Goal: Task Accomplishment & Management: Use online tool/utility

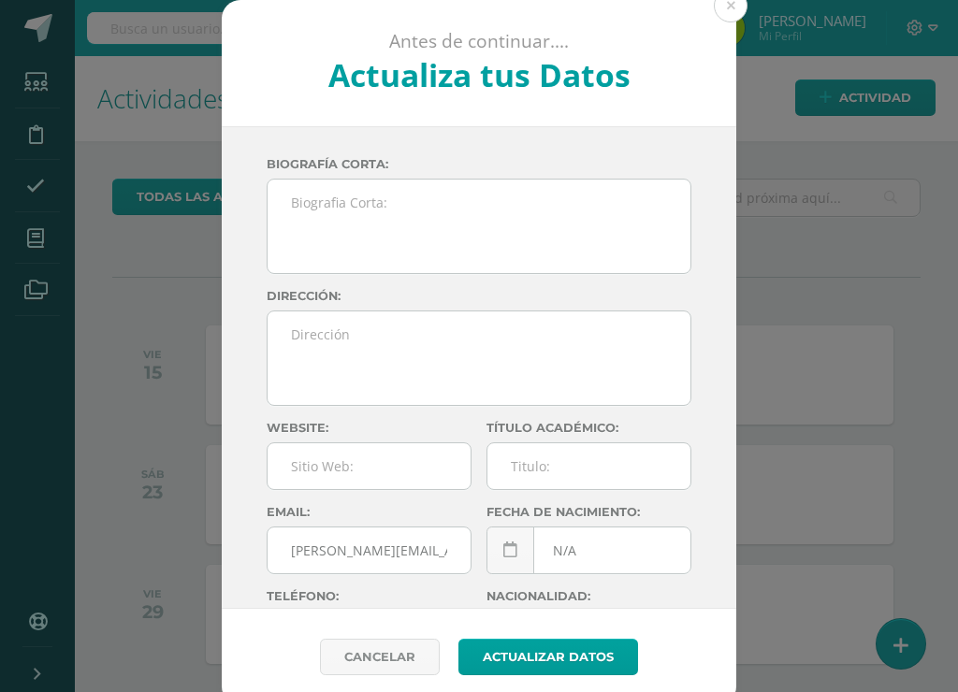
click at [729, 14] on button at bounding box center [730, 6] width 34 height 34
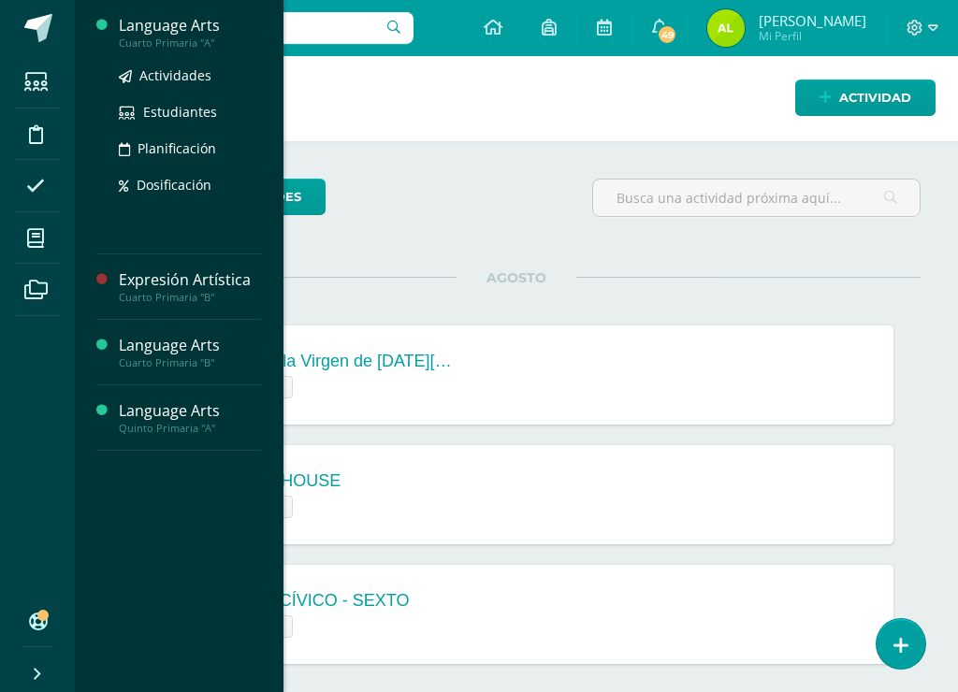
click at [169, 25] on div "Language Arts" at bounding box center [190, 26] width 142 height 22
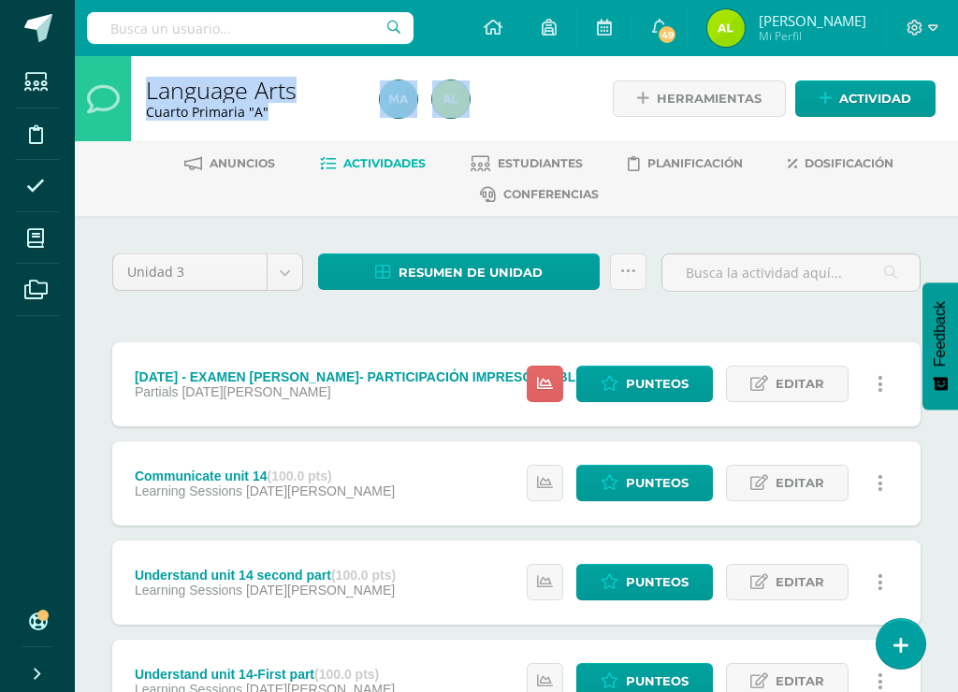
drag, startPoint x: 3, startPoint y: 191, endPoint x: -152, endPoint y: 169, distance: 156.7
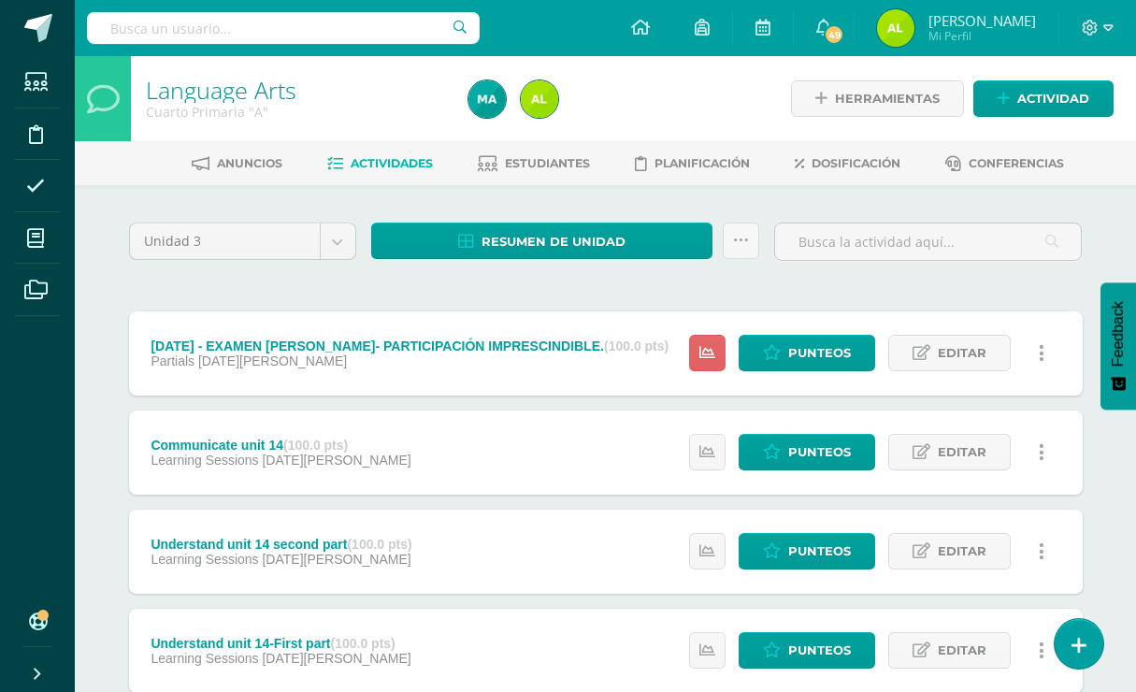
click at [518, 38] on div "Configuración Cerrar sesión Alejandra Mi Perfil 49 49 Avisos 219 avisos sin lee…" at bounding box center [605, 28] width 1061 height 56
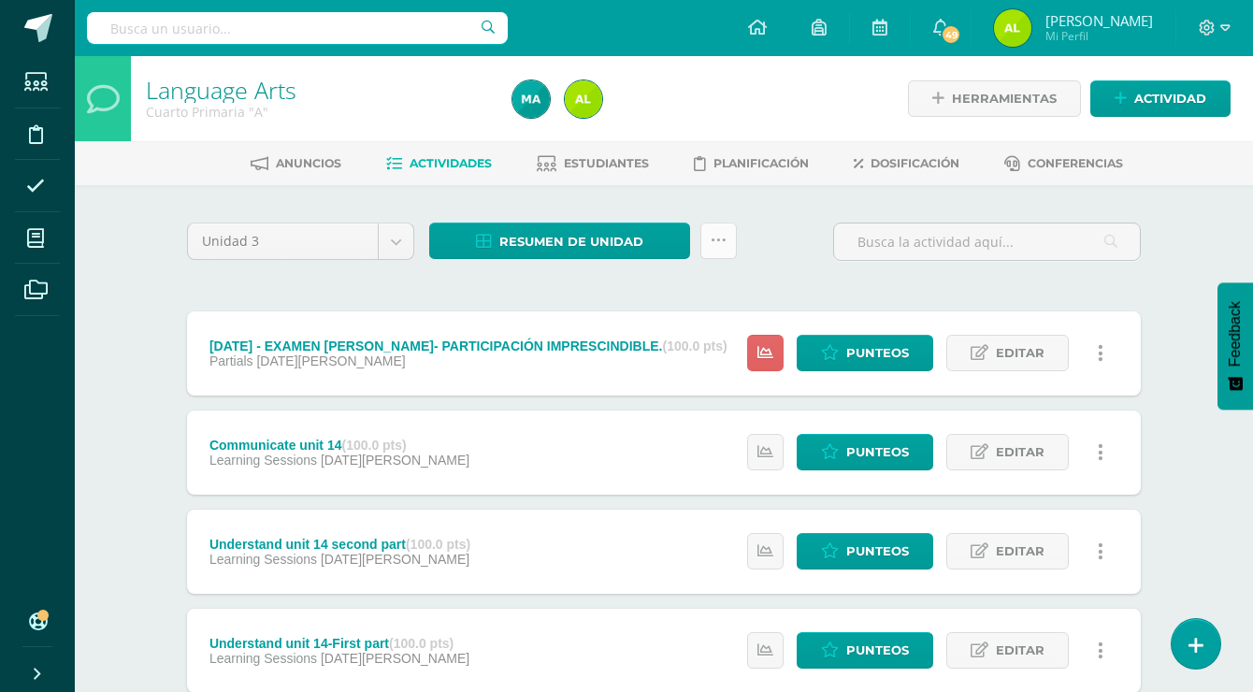
click at [701, 228] on link at bounding box center [718, 241] width 36 height 36
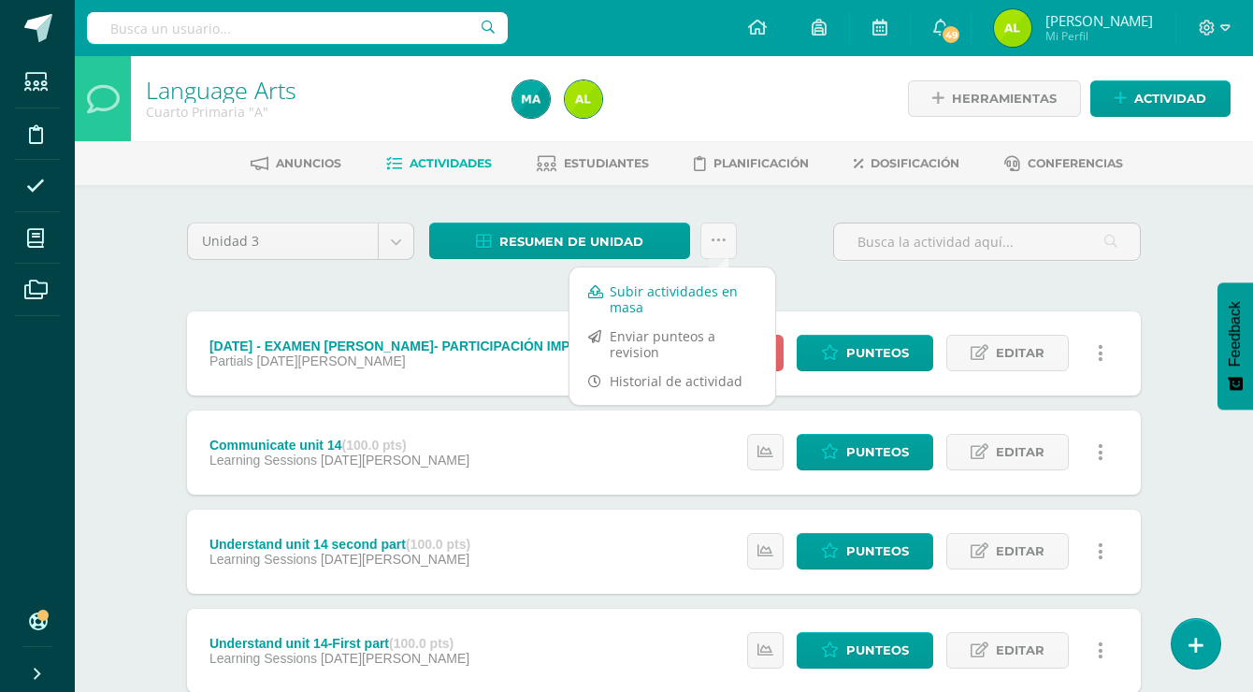
click at [718, 288] on link "Subir actividades en masa" at bounding box center [672, 299] width 206 height 45
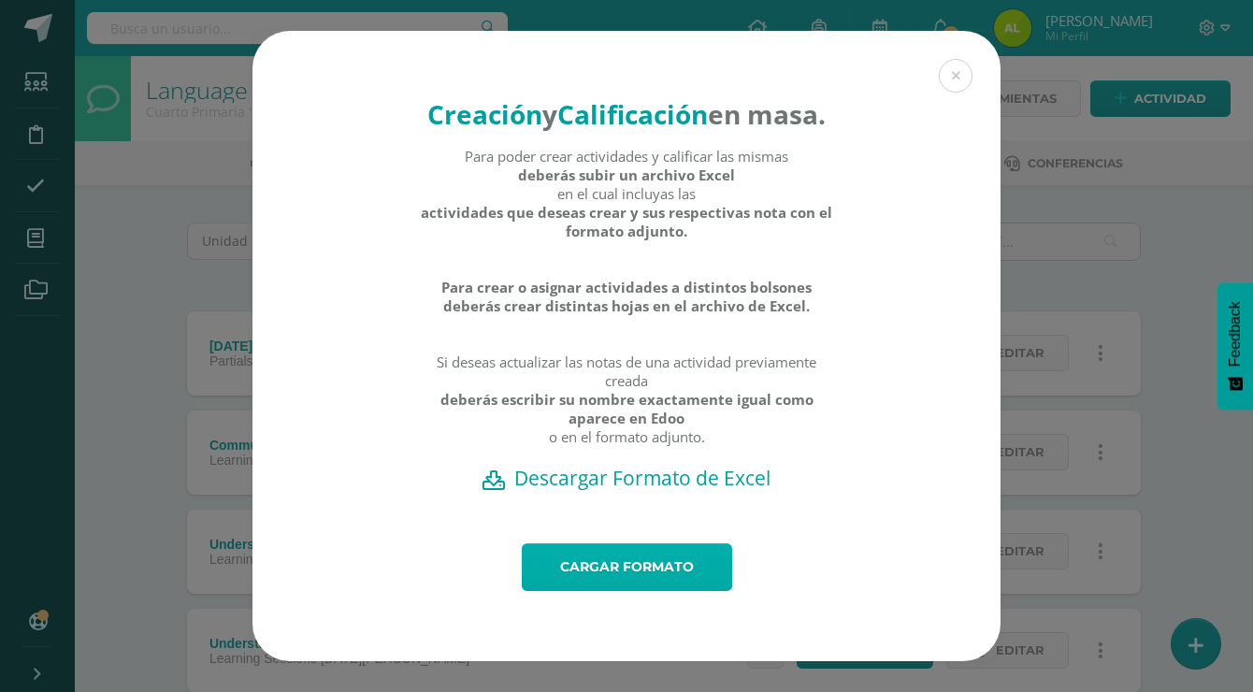
click at [707, 581] on link "Cargar formato" at bounding box center [627, 567] width 210 height 48
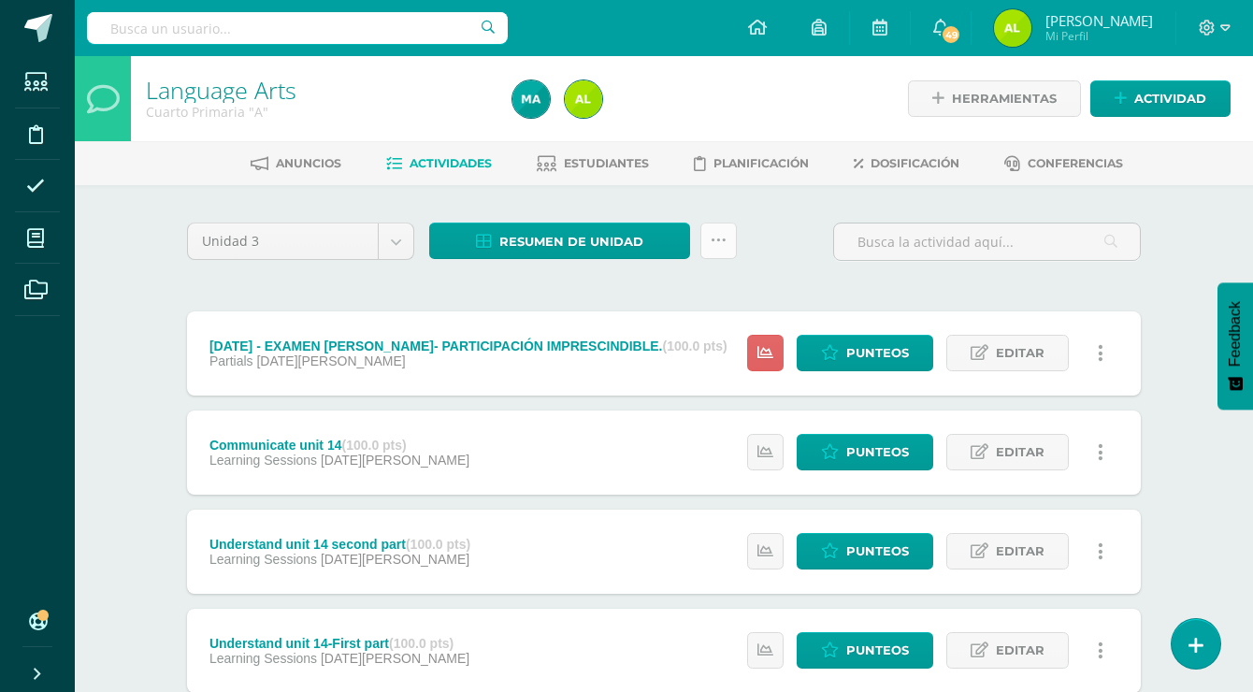
click at [716, 240] on icon at bounding box center [719, 241] width 16 height 16
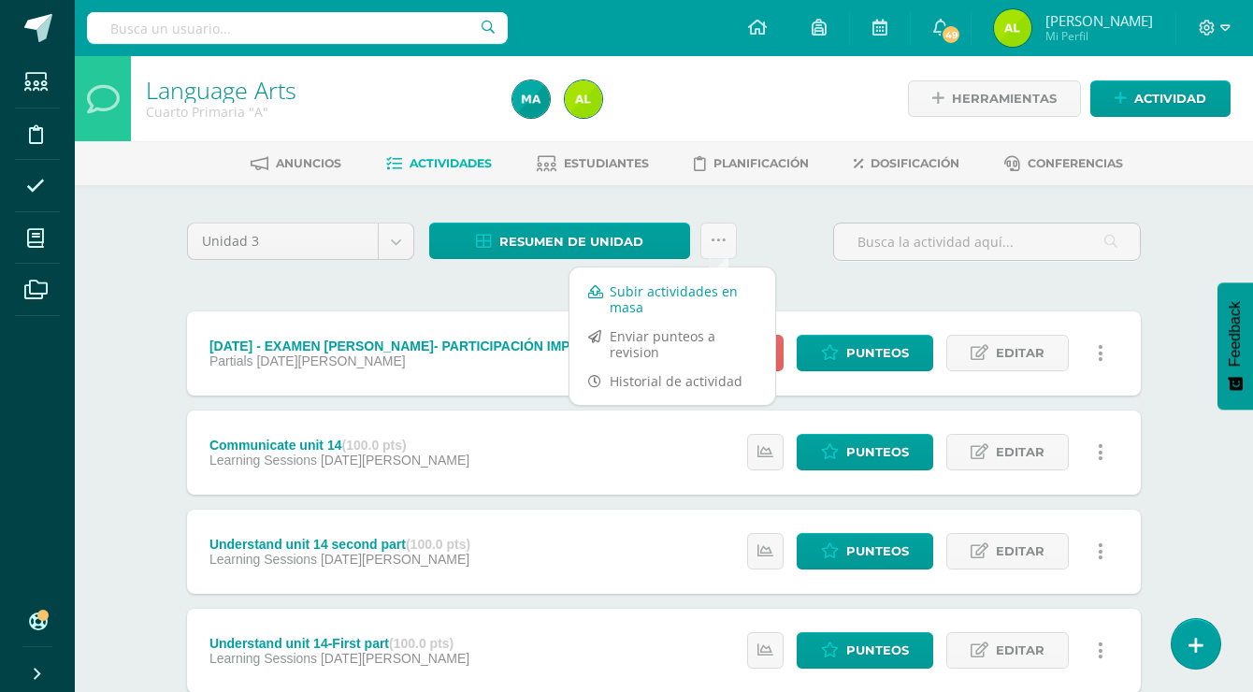
click at [694, 303] on link "Subir actividades en masa" at bounding box center [672, 299] width 206 height 45
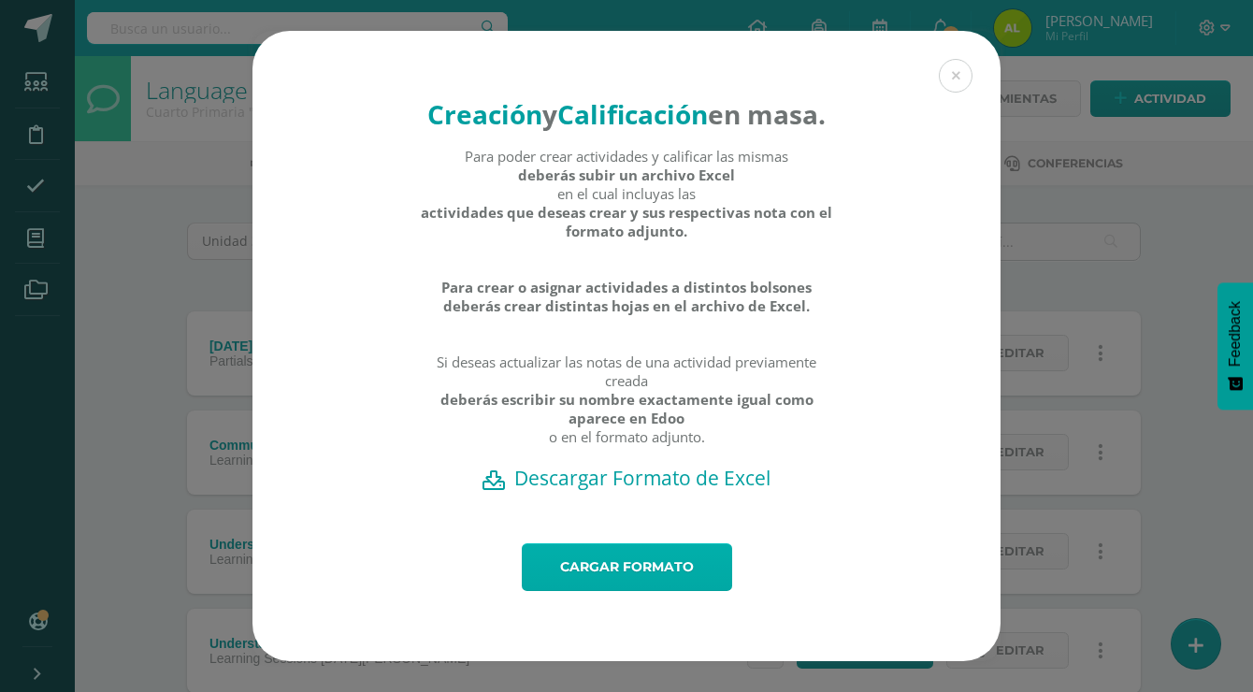
click at [677, 578] on link "Cargar formato" at bounding box center [627, 567] width 210 height 48
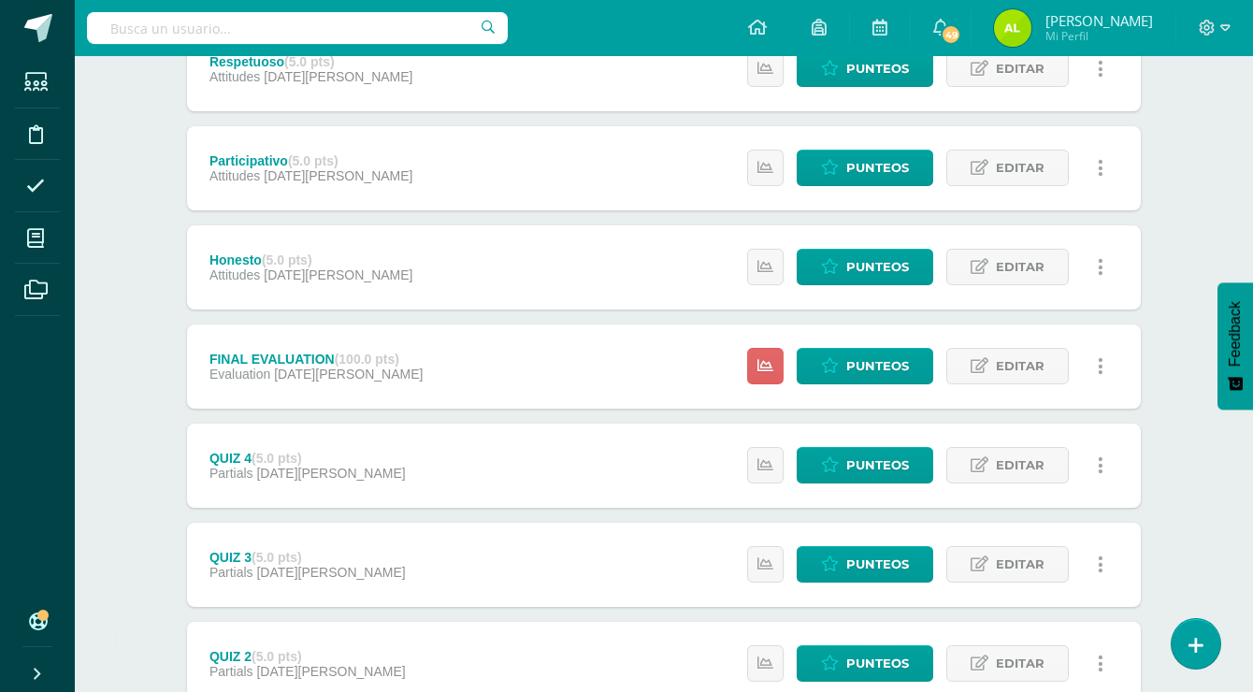
scroll to position [595, 0]
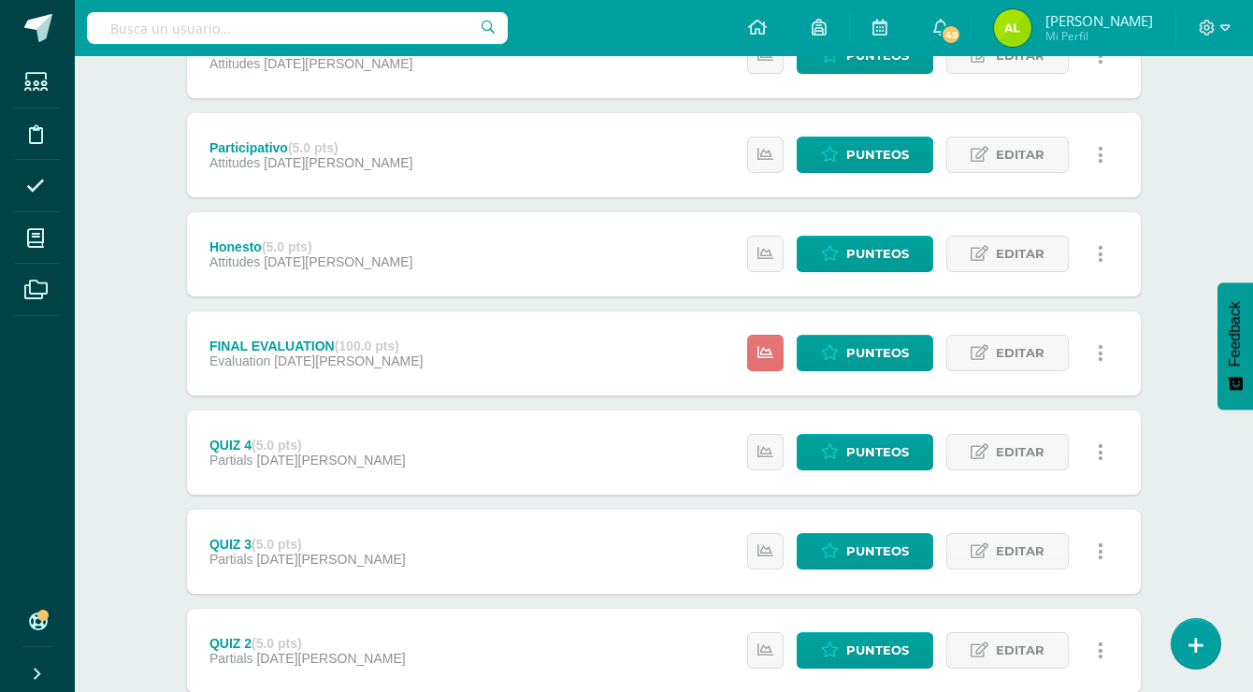
click at [761, 352] on icon at bounding box center [765, 353] width 16 height 16
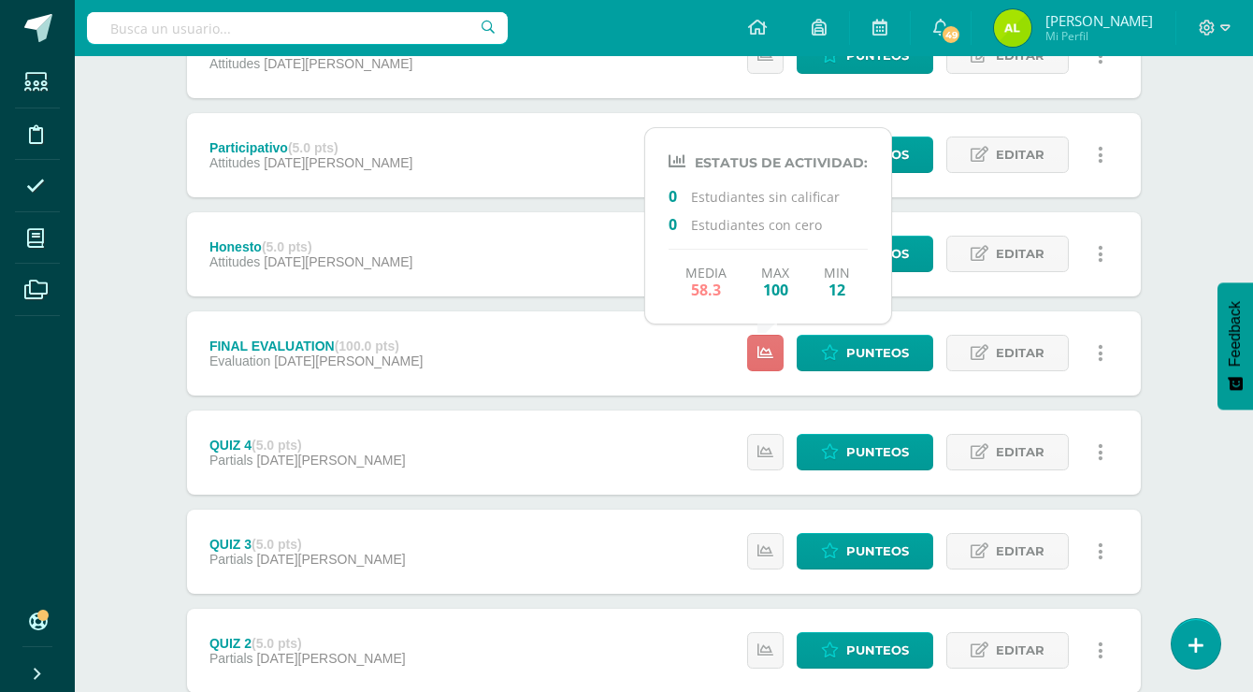
click at [762, 352] on icon at bounding box center [765, 353] width 16 height 16
click at [919, 348] on link "Punteos" at bounding box center [865, 353] width 137 height 36
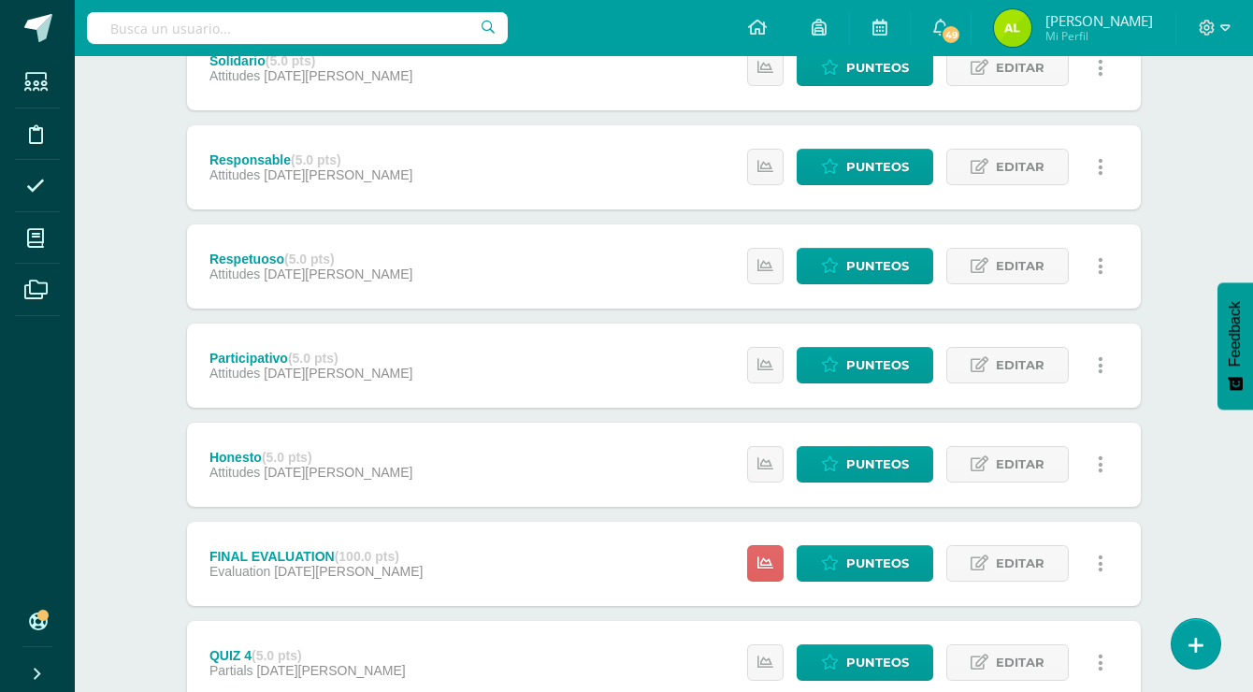
scroll to position [131, 0]
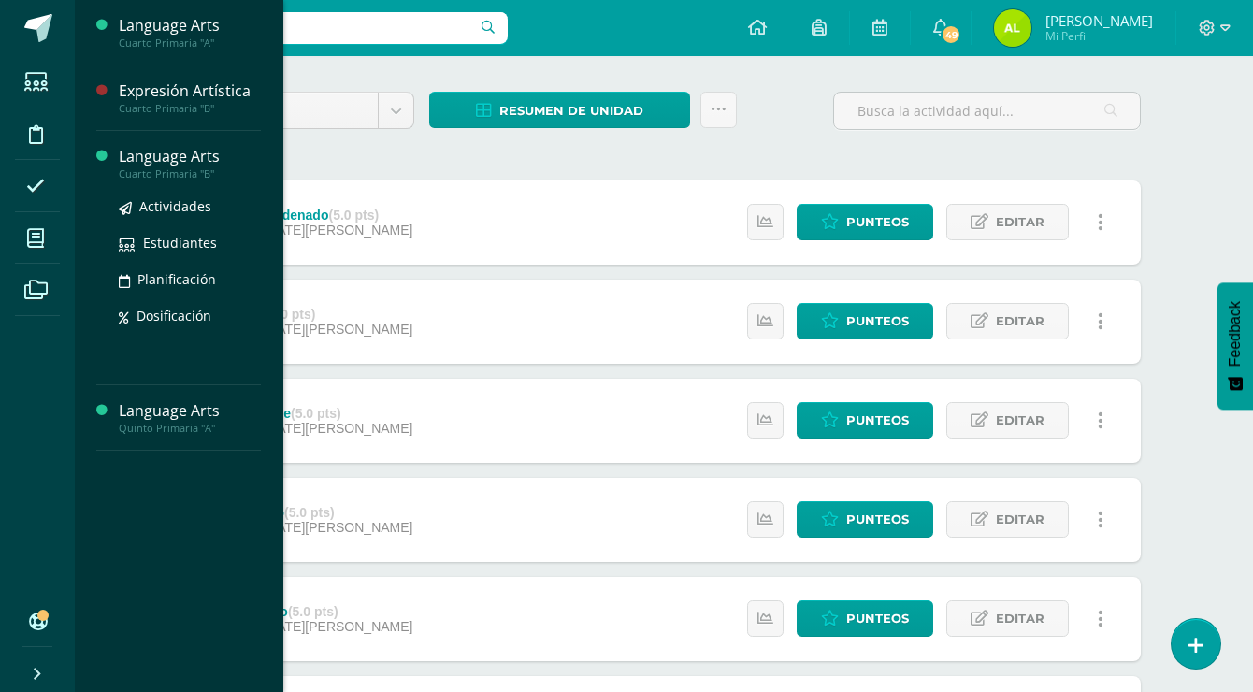
click at [204, 159] on div "Language Arts" at bounding box center [190, 157] width 142 height 22
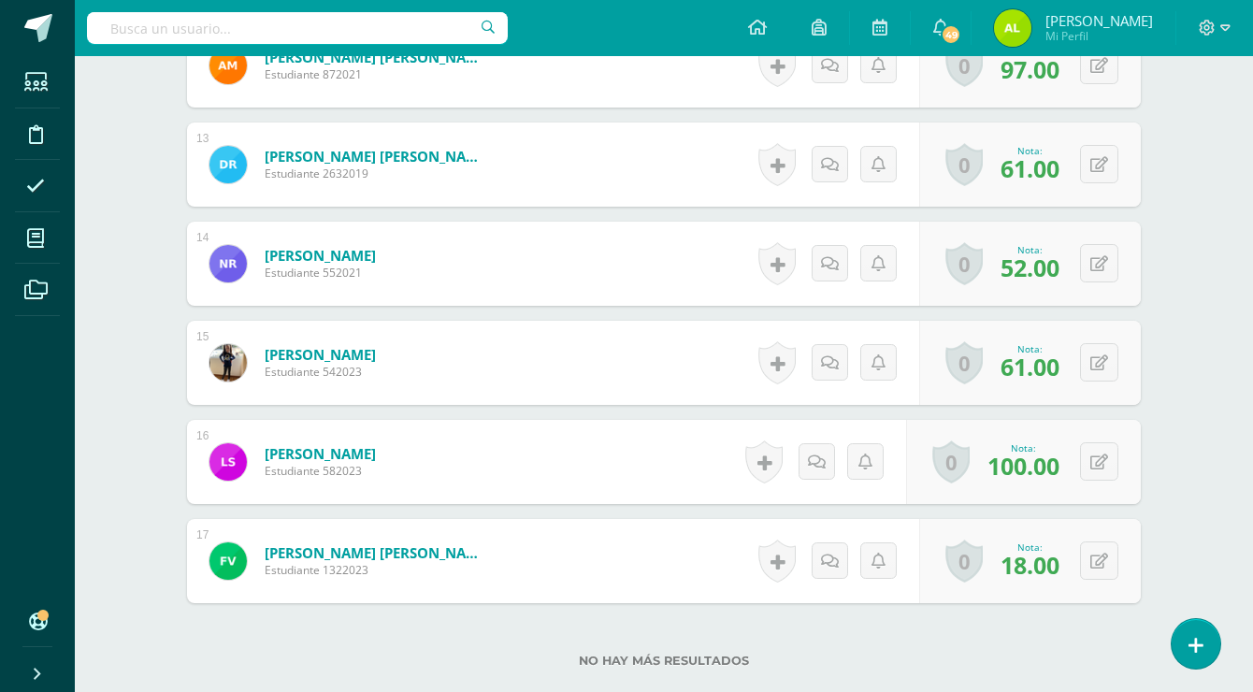
scroll to position [1736, 0]
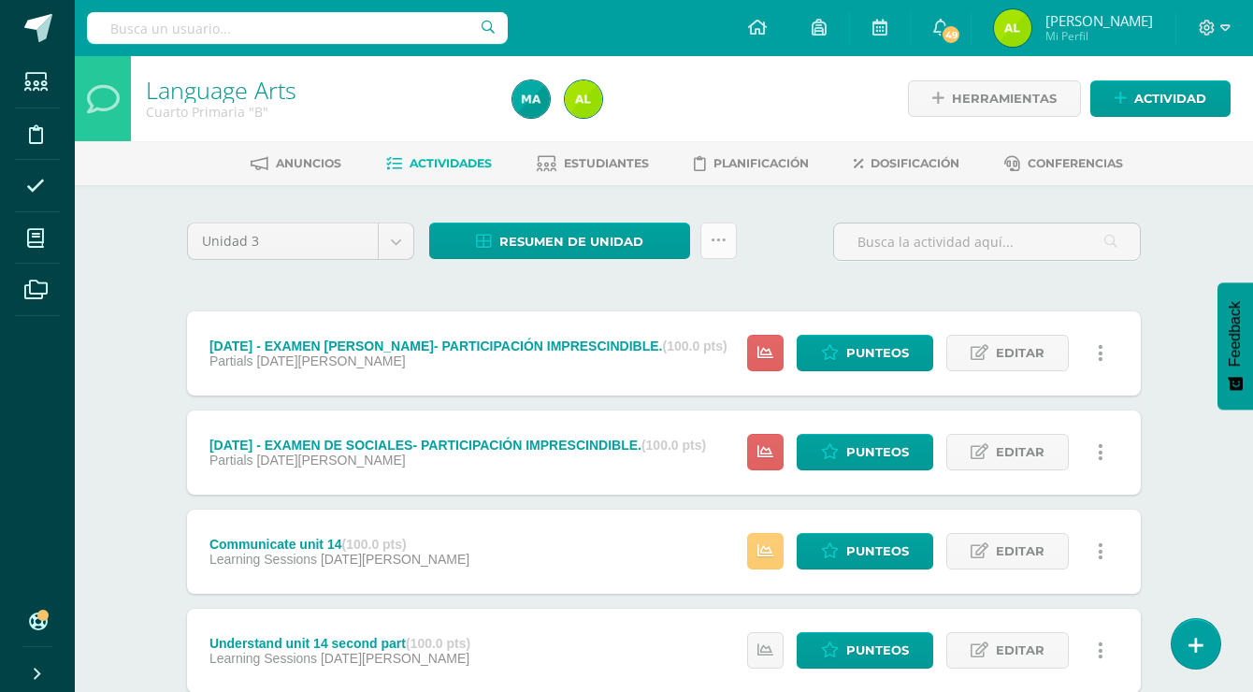
click at [719, 254] on link at bounding box center [718, 241] width 36 height 36
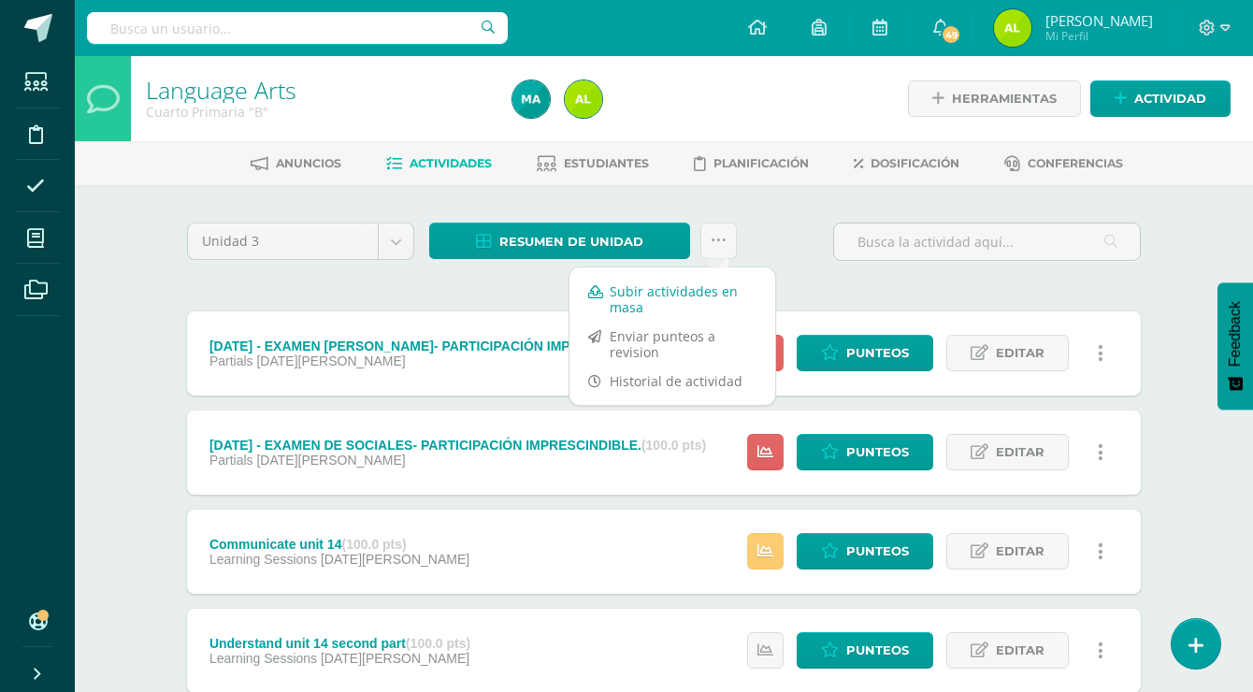
click at [695, 307] on link "Subir actividades en masa" at bounding box center [672, 299] width 206 height 45
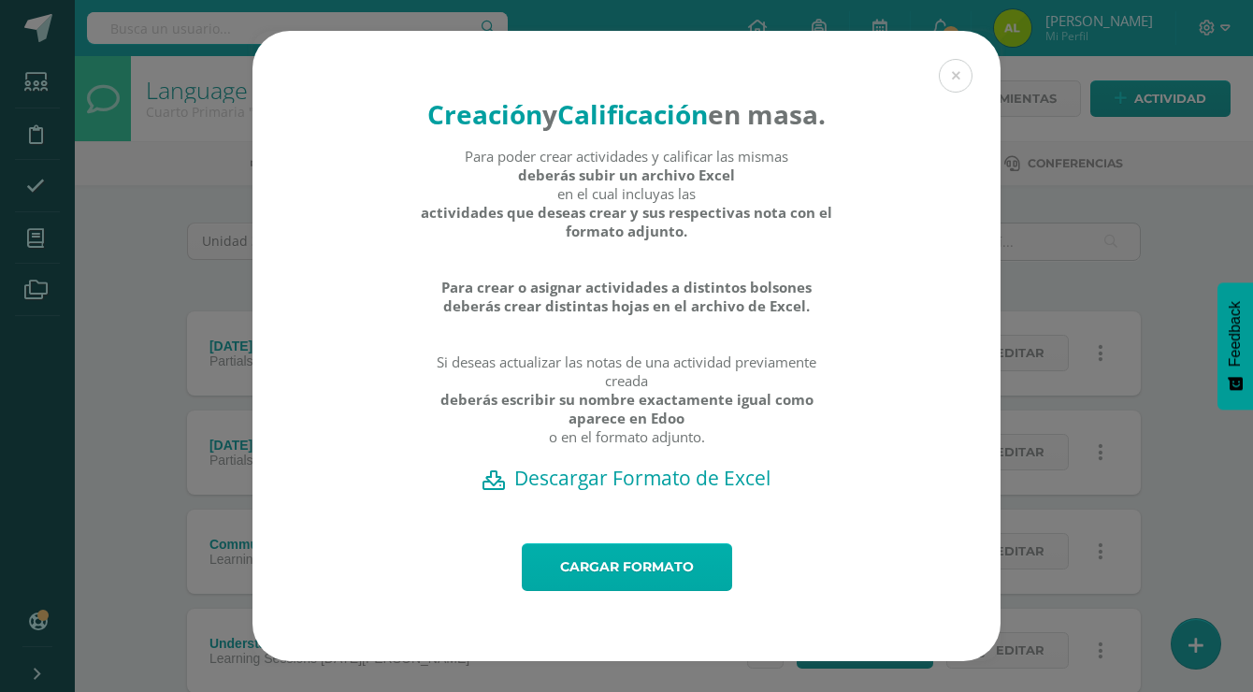
click at [628, 585] on link "Cargar formato" at bounding box center [627, 567] width 210 height 48
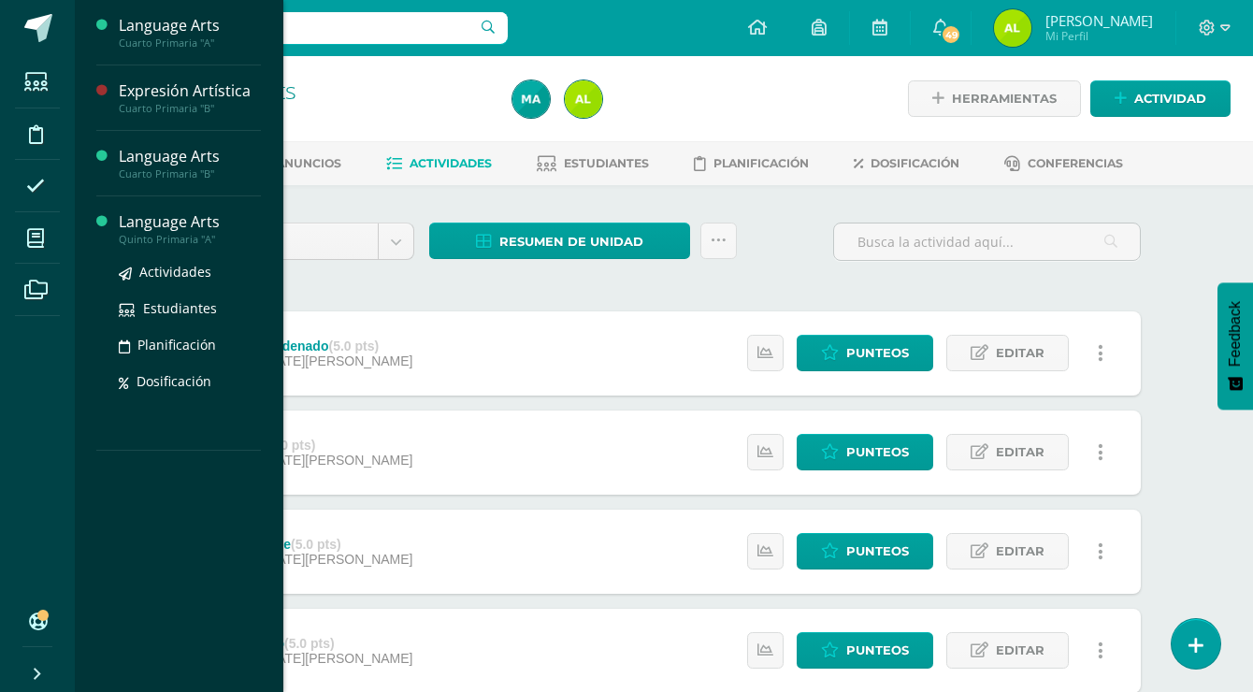
click at [197, 222] on div "Language Arts" at bounding box center [190, 222] width 142 height 22
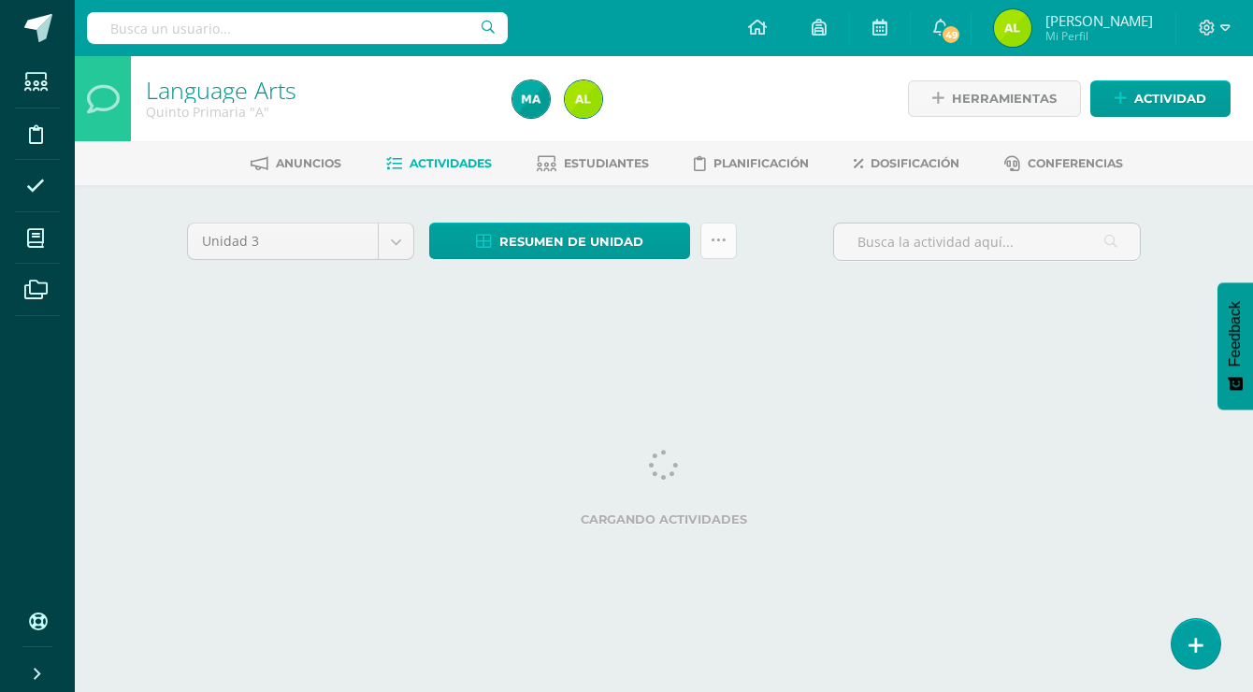
click at [716, 240] on icon at bounding box center [719, 241] width 16 height 16
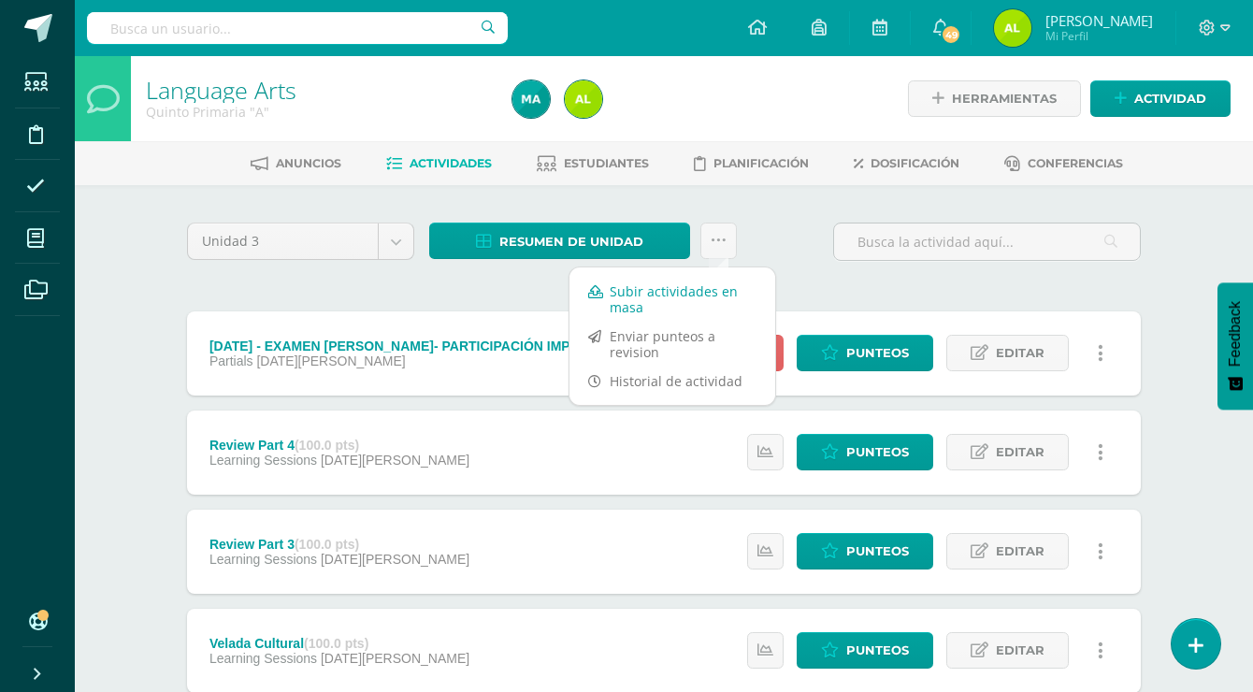
click at [718, 284] on link "Subir actividades en masa" at bounding box center [672, 299] width 206 height 45
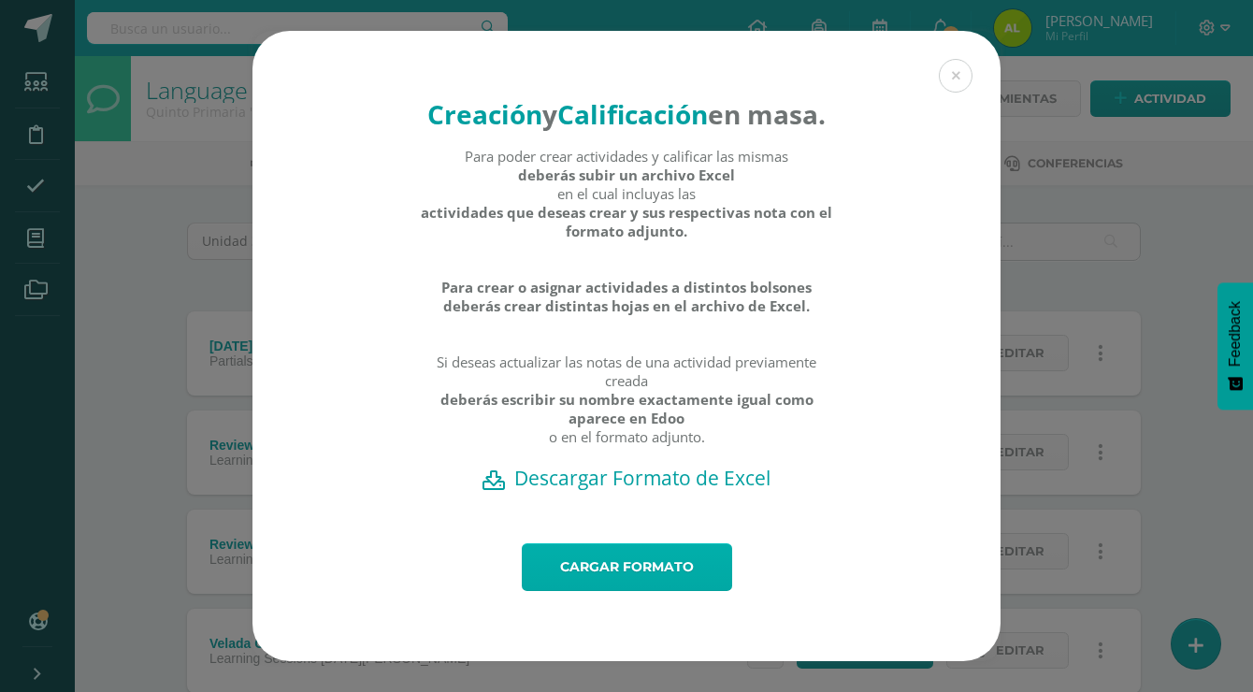
click at [650, 565] on link "Cargar formato" at bounding box center [627, 567] width 210 height 48
